Goal: Transaction & Acquisition: Purchase product/service

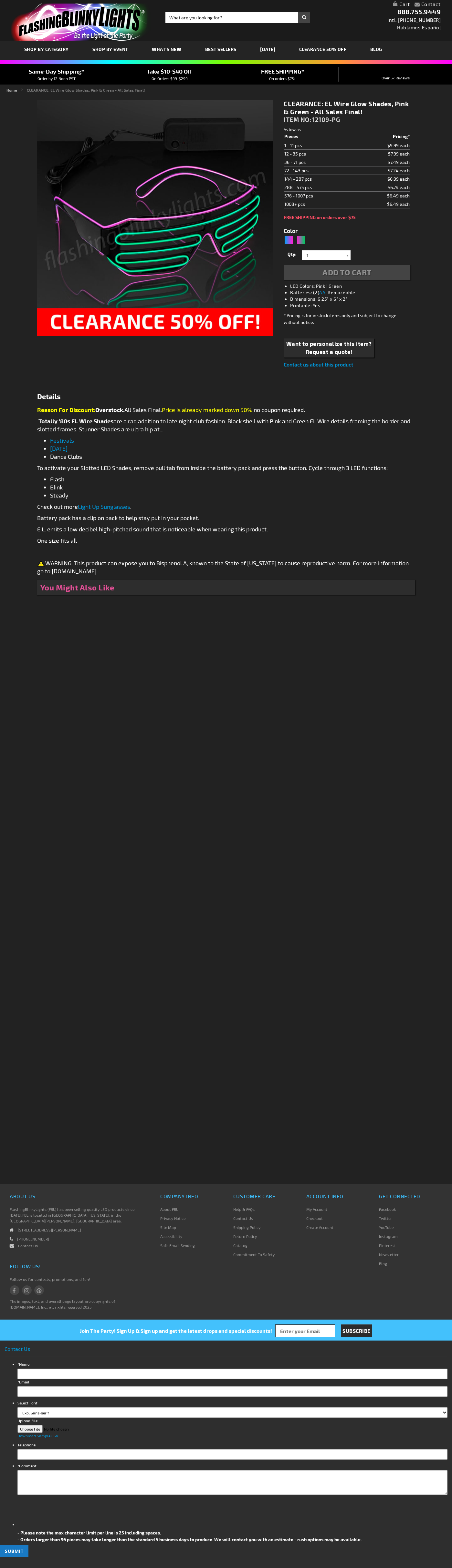
type input "5673"
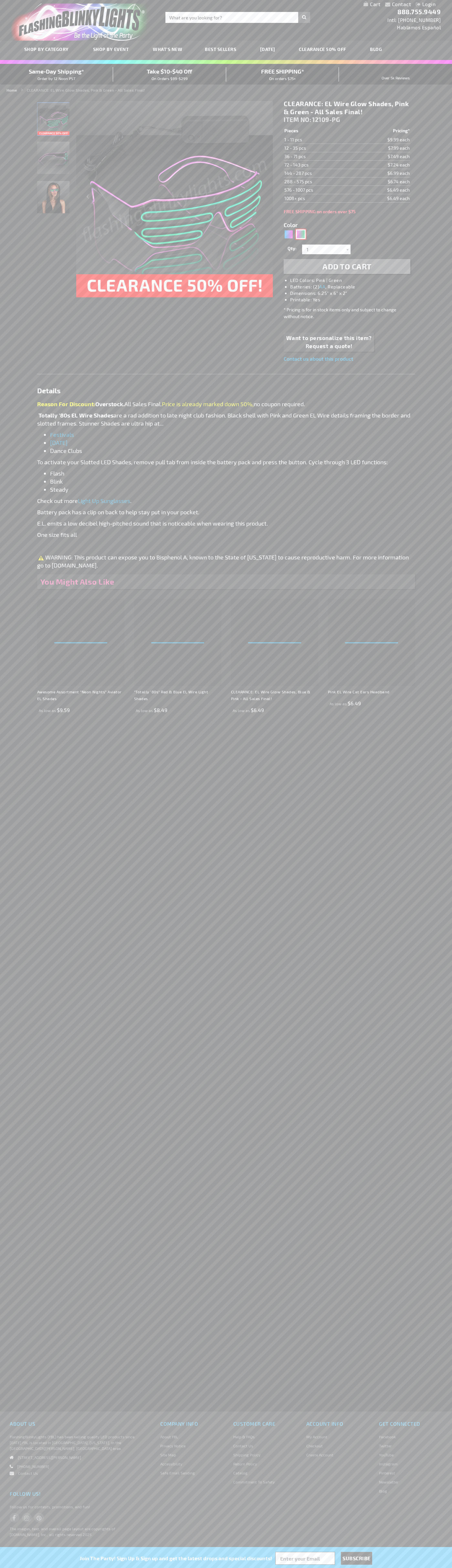
click at [300, 234] on div "Pink, Green" at bounding box center [301, 234] width 10 height 10
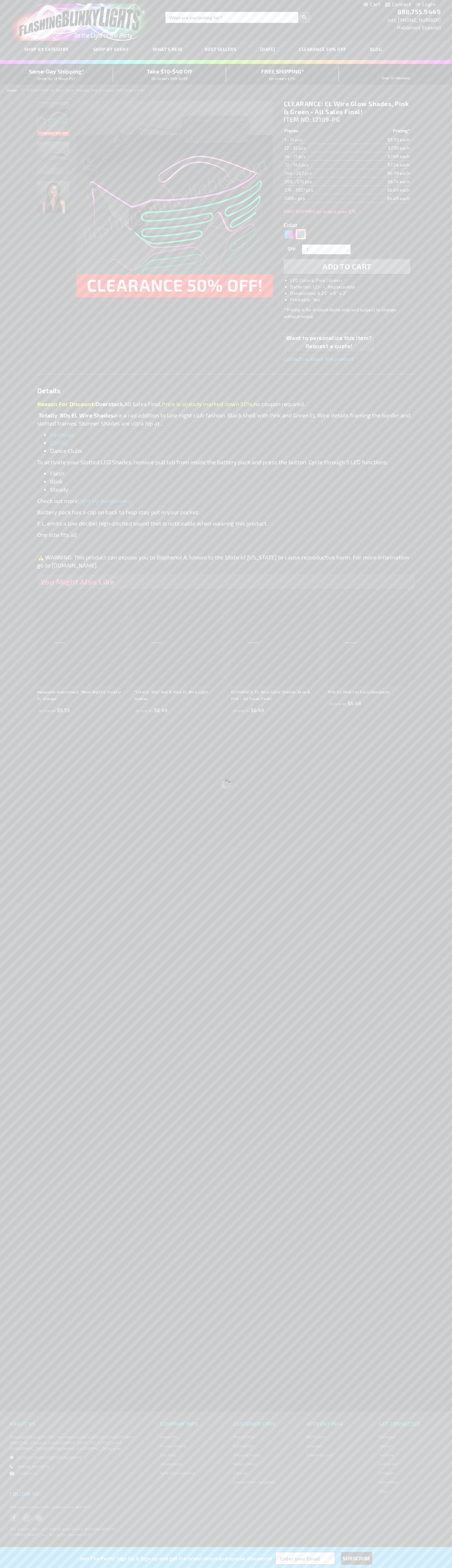
type input "Customize - CLEARANCE: EL Wire Glow Shades, Pink &amp; Green - All Sales Final!…"
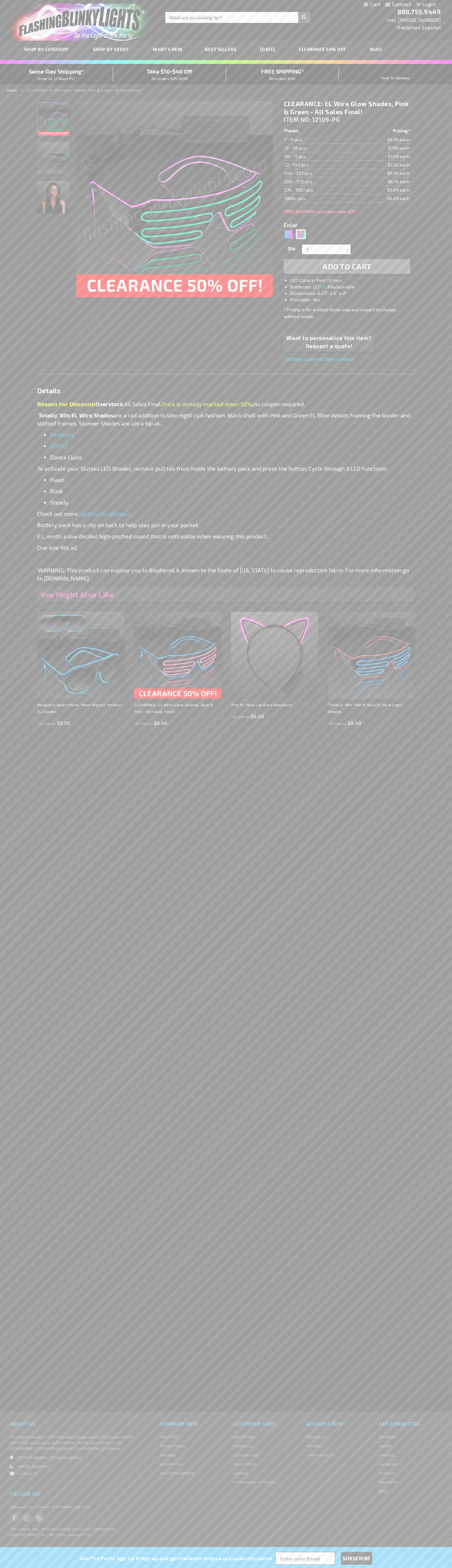
click at [347, 267] on span "Add to Cart" at bounding box center [347, 266] width 49 height 9
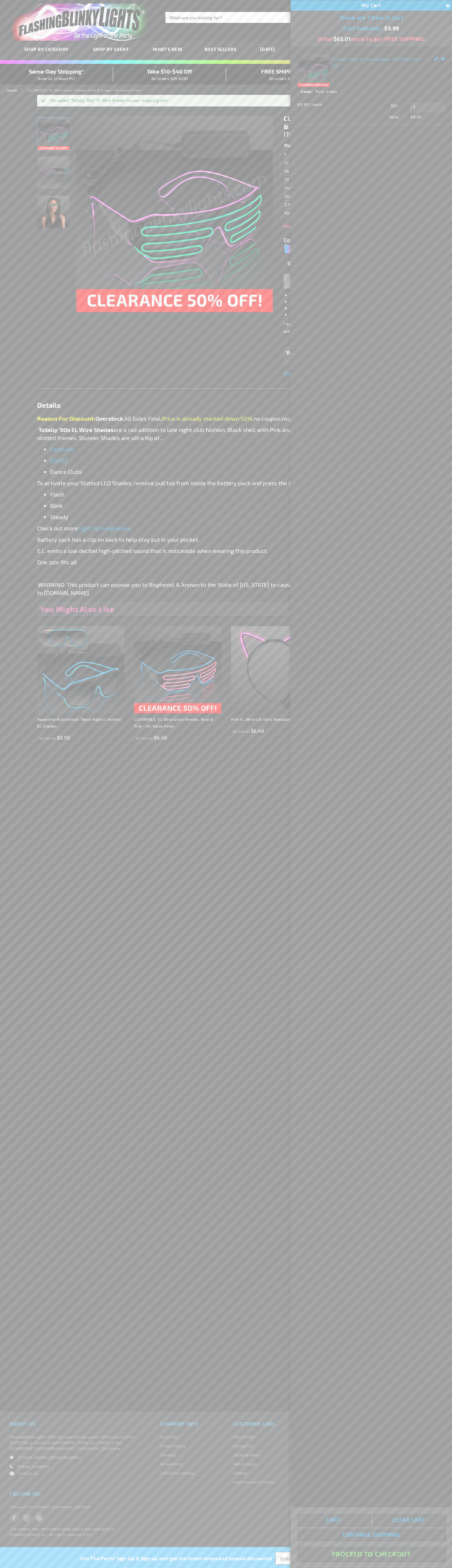
click at [371, 1554] on button "Proceed To Checkout" at bounding box center [371, 1554] width 148 height 15
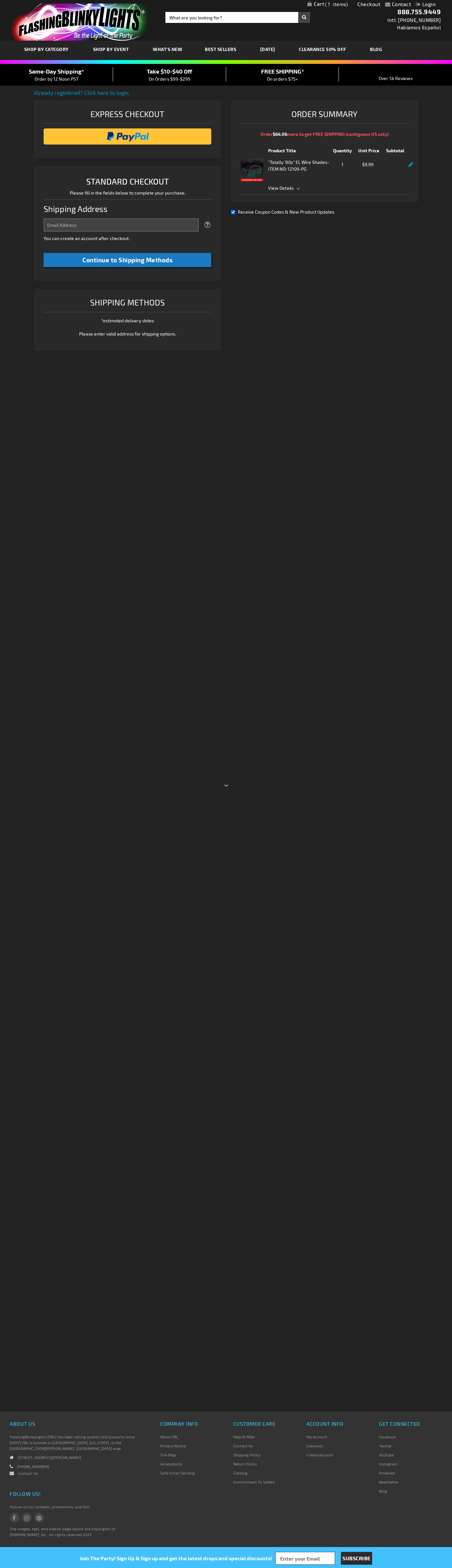
select select "US"
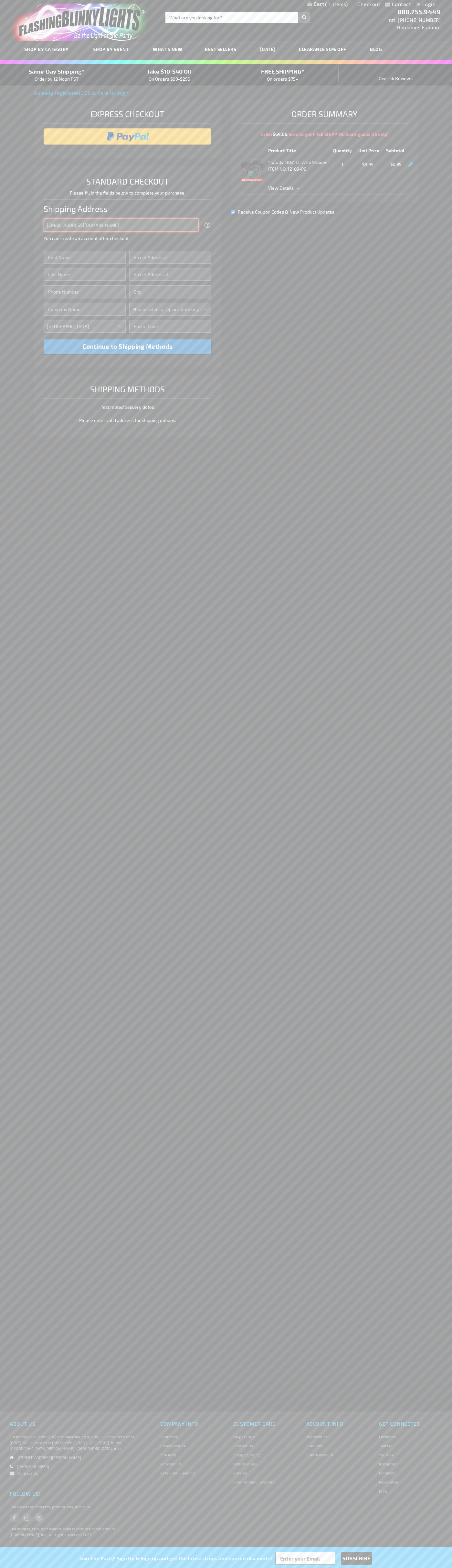
type input "johnsmith005@storebotmail.joonix.net"
type input "John"
type input "651 N. 34th Str."
type input "First floor"
type input "seattle"
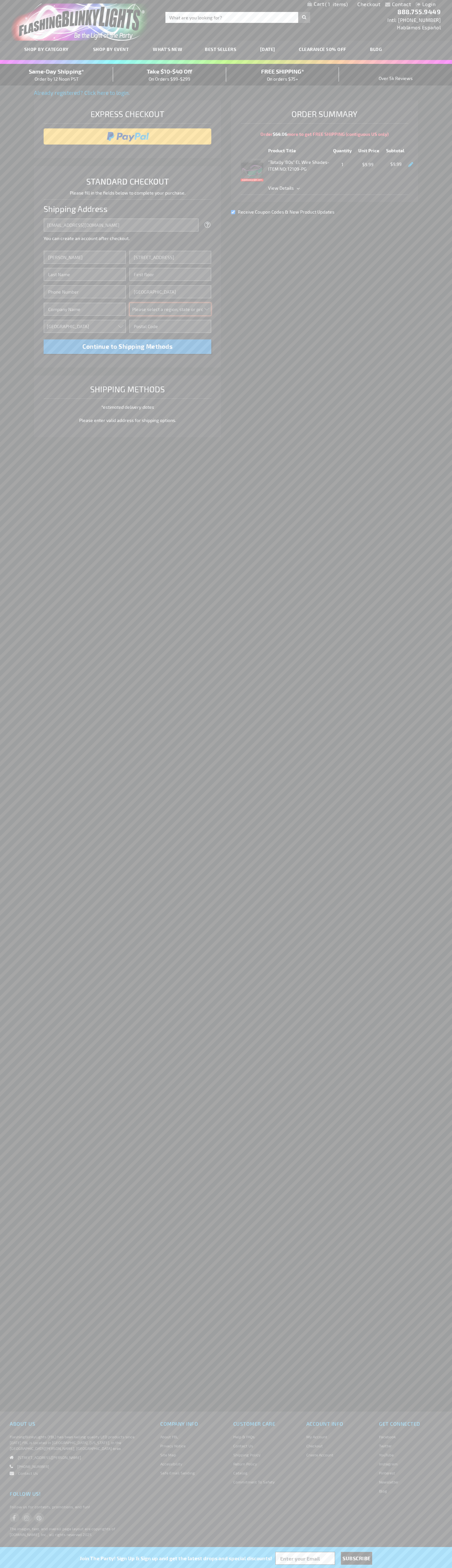
select select "62"
type input "98103"
type input "Smith"
type input "6502530000"
type input "John Smith"
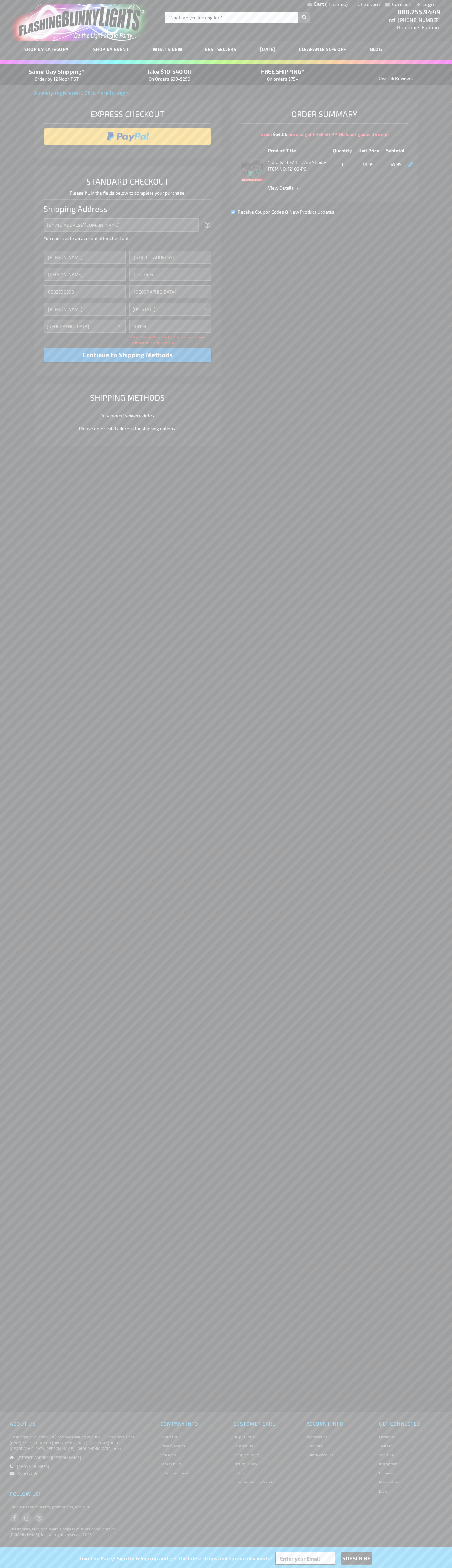
click at [57, 75] on div "Same-Day Shipping* Order by 12 Noon PST" at bounding box center [57, 74] width 113 height 15
click at [127, 136] on input "image" at bounding box center [127, 136] width 161 height 13
